Goal: Submit feedback/report problem: Submit feedback/report problem

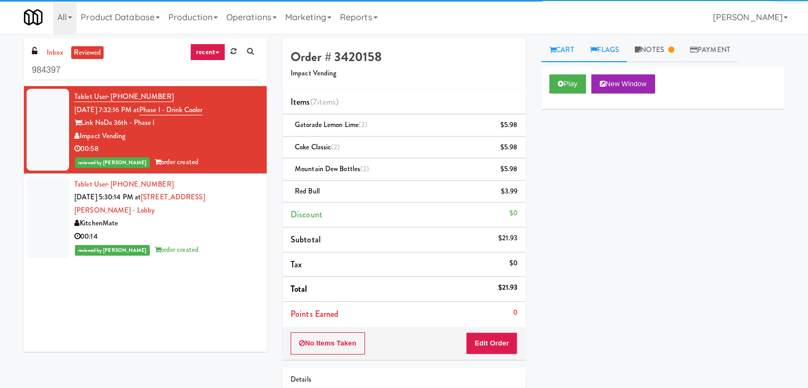
click at [612, 43] on link "Flags" at bounding box center [604, 50] width 45 height 24
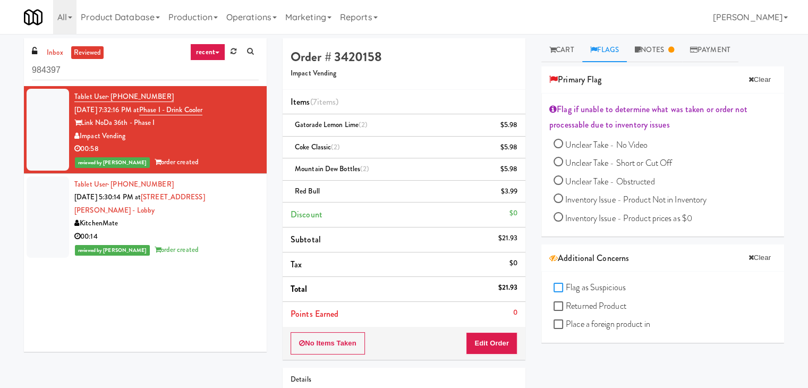
click at [560, 285] on input "Flag as Suspicious" at bounding box center [560, 288] width 12 height 9
checkbox input "true"
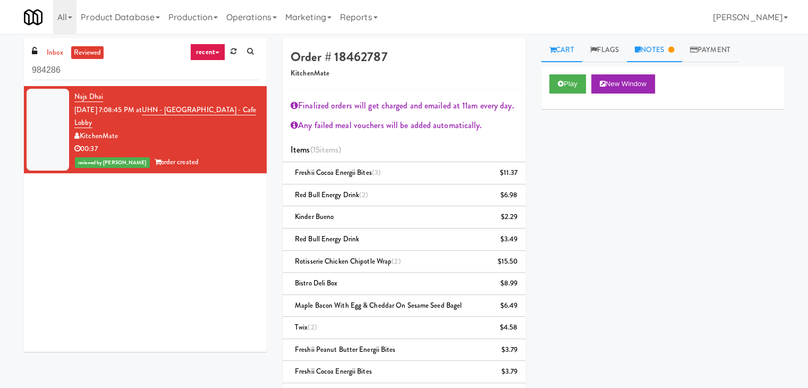
click at [653, 50] on link "Notes" at bounding box center [654, 50] width 55 height 24
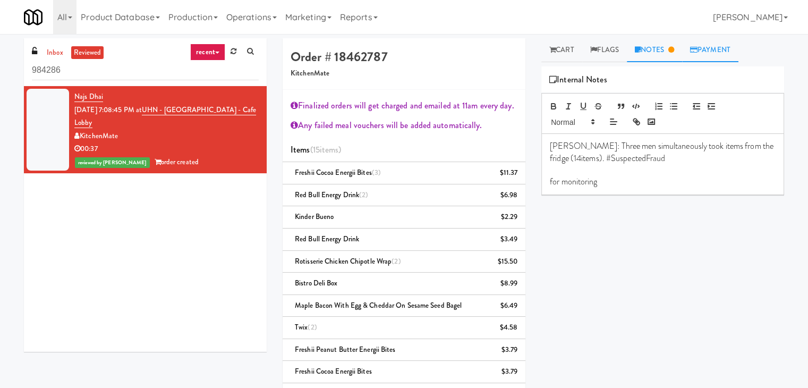
click at [716, 53] on link "Payment" at bounding box center [710, 50] width 56 height 24
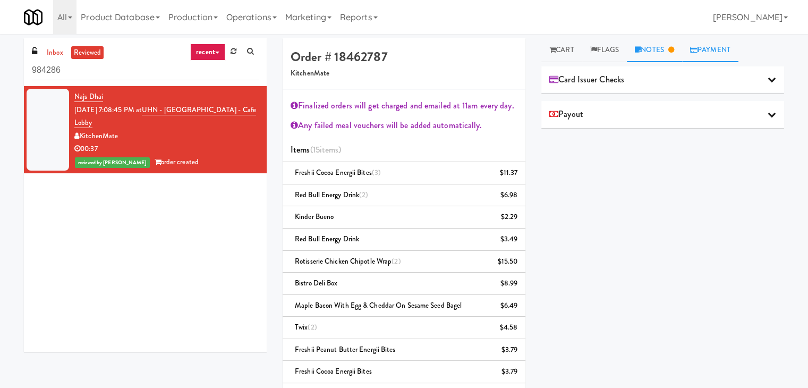
click at [659, 50] on link "Notes" at bounding box center [654, 50] width 55 height 24
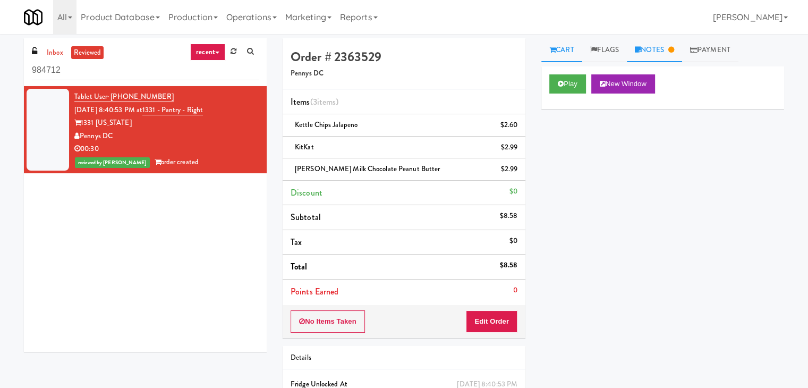
click at [676, 57] on link "Notes" at bounding box center [654, 50] width 55 height 24
